Goal: Transaction & Acquisition: Book appointment/travel/reservation

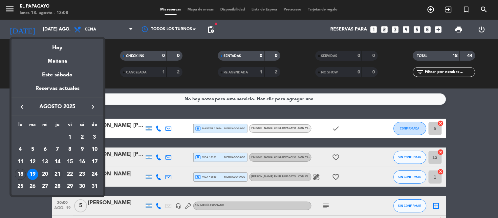
click at [55, 174] on div "21" at bounding box center [57, 174] width 11 height 11
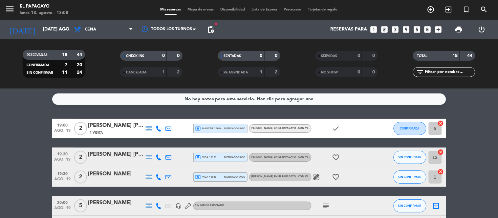
type input "jue. 21 ago."
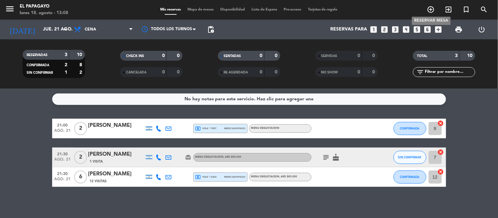
click at [434, 11] on icon "add_circle_outline" at bounding box center [431, 10] width 8 height 8
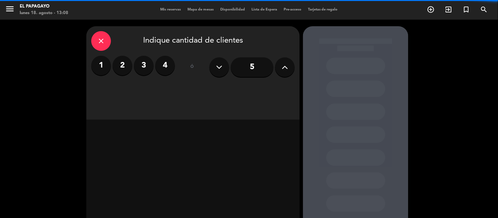
click at [288, 66] on icon at bounding box center [285, 67] width 6 height 10
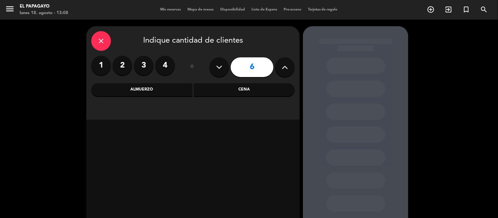
click at [288, 66] on icon at bounding box center [285, 67] width 6 height 10
click at [218, 62] on icon at bounding box center [219, 67] width 6 height 10
type input "7"
click at [232, 83] on div "Cena" at bounding box center [244, 89] width 101 height 13
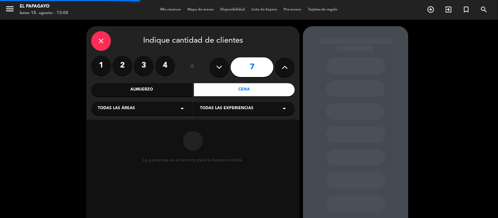
click at [216, 109] on span "Todas las experiencias" at bounding box center [227, 108] width 54 height 7
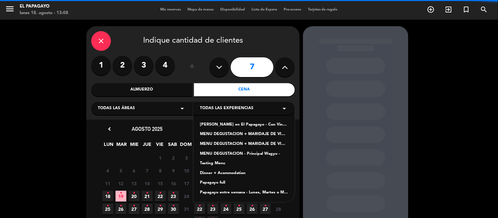
click at [166, 112] on div "Todas las áreas arrow_drop_down" at bounding box center [142, 108] width 102 height 13
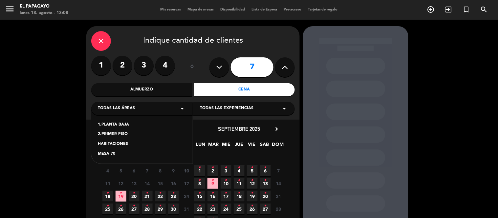
click at [118, 134] on div "2.PRIMER PISO" at bounding box center [142, 134] width 88 height 7
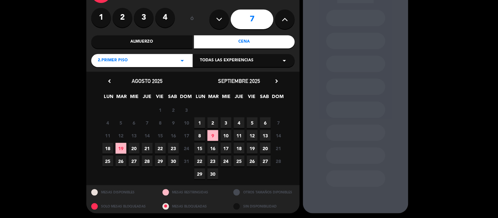
click at [148, 149] on span "21" at bounding box center [147, 148] width 11 height 11
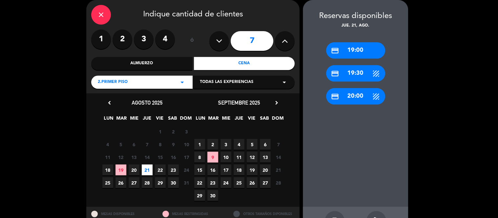
scroll to position [50, 0]
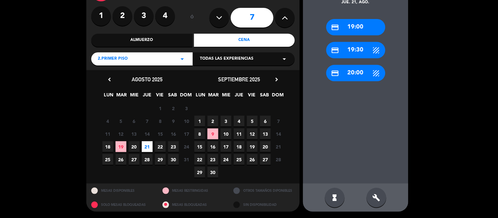
drag, startPoint x: 354, startPoint y: 135, endPoint x: 373, endPoint y: 178, distance: 46.9
click at [369, 165] on div "credit_card 19:00 credit_card 19:30 credit_card 20:00" at bounding box center [355, 95] width 105 height 178
click at [378, 196] on icon "build" at bounding box center [377, 198] width 8 height 8
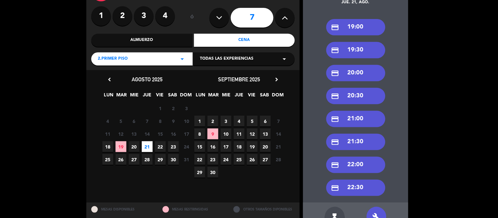
click at [355, 97] on div "credit_card 20:30" at bounding box center [356, 96] width 59 height 16
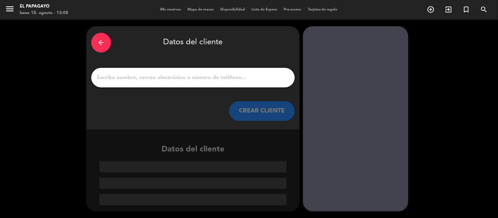
scroll to position [0, 0]
click at [241, 78] on input "1" at bounding box center [193, 77] width 194 height 9
paste input "[PERSON_NAME]"
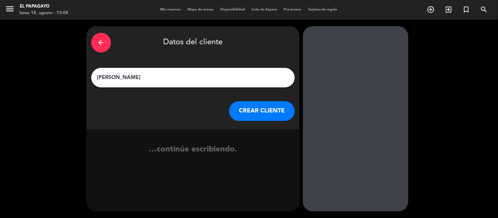
type input "[PERSON_NAME]"
click at [265, 113] on button "CREAR CLIENTE" at bounding box center [262, 112] width 66 height 20
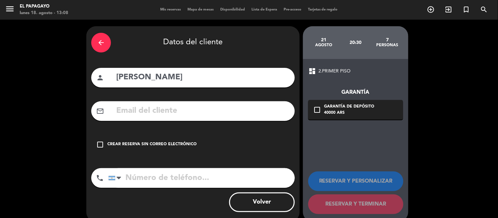
click at [151, 181] on input "tel" at bounding box center [201, 179] width 187 height 20
paste input "11-67049990"
type input "11-67049990"
click at [156, 143] on div "Crear reserva sin correo electrónico" at bounding box center [151, 145] width 89 height 7
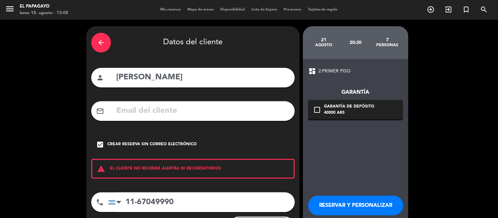
scroll to position [34, 0]
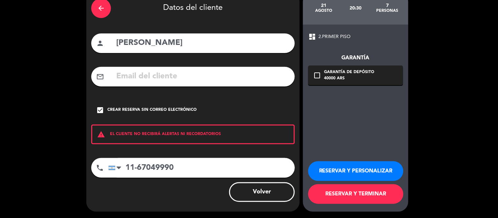
click at [336, 174] on button "RESERVAR Y PERSONALIZAR" at bounding box center [355, 172] width 95 height 20
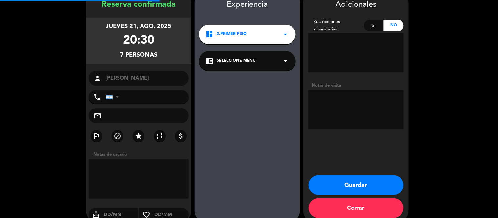
type input "[PHONE_NUMBER]"
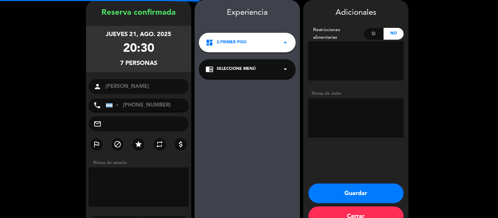
click at [343, 106] on textarea at bounding box center [356, 118] width 96 height 39
type textarea "y"
type textarea "7"
type textarea "1 vegetariano -"
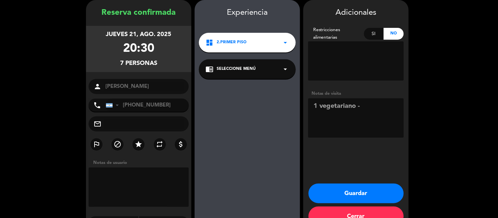
click at [348, 187] on button "Guardar" at bounding box center [356, 194] width 95 height 20
